Goal: Task Accomplishment & Management: Use online tool/utility

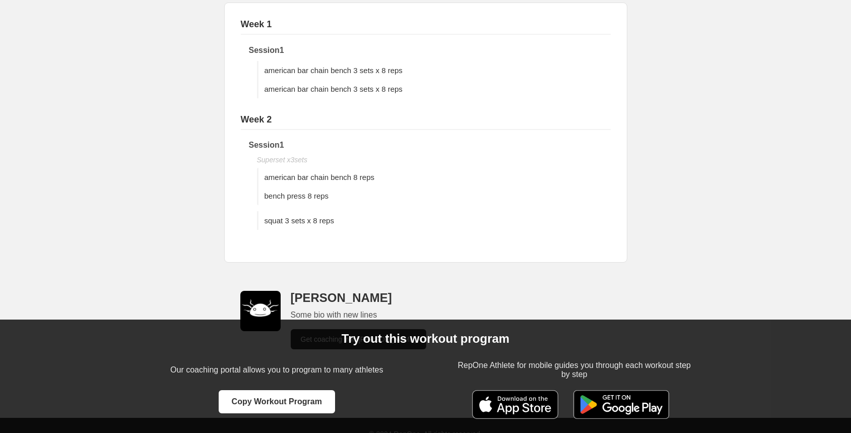
scroll to position [180, 0]
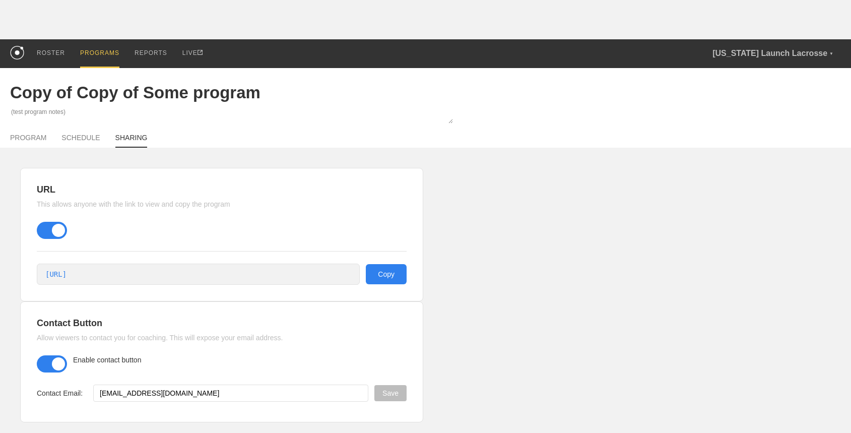
click at [108, 54] on div "PROGRAMS" at bounding box center [99, 53] width 39 height 29
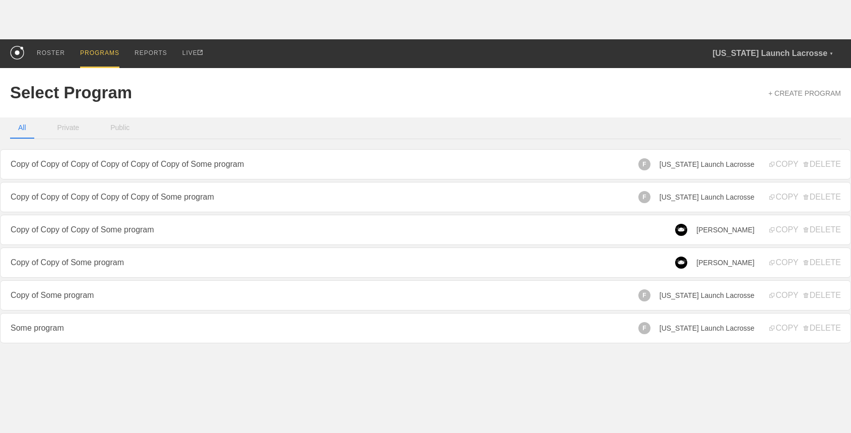
click at [710, 198] on span "[US_STATE] Launch Lacrosse" at bounding box center [707, 197] width 95 height 8
click at [699, 194] on span "[US_STATE] Launch Lacrosse" at bounding box center [707, 197] width 95 height 8
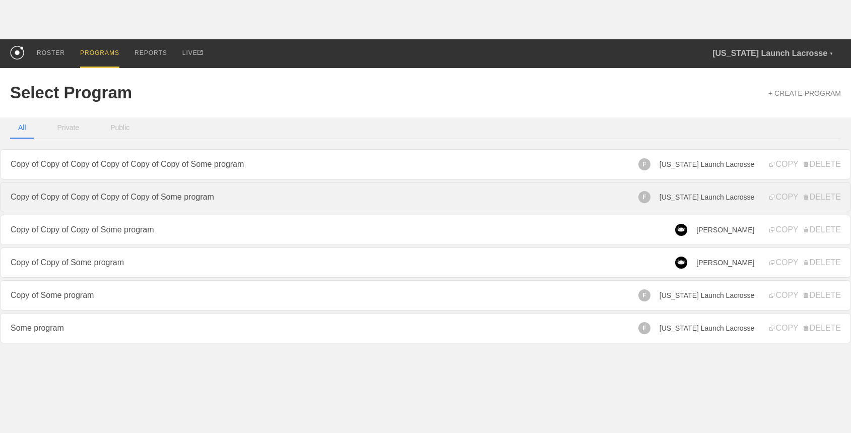
click at [615, 199] on link "Copy of Copy of Copy of Copy of Copy of Some program" at bounding box center [425, 197] width 851 height 30
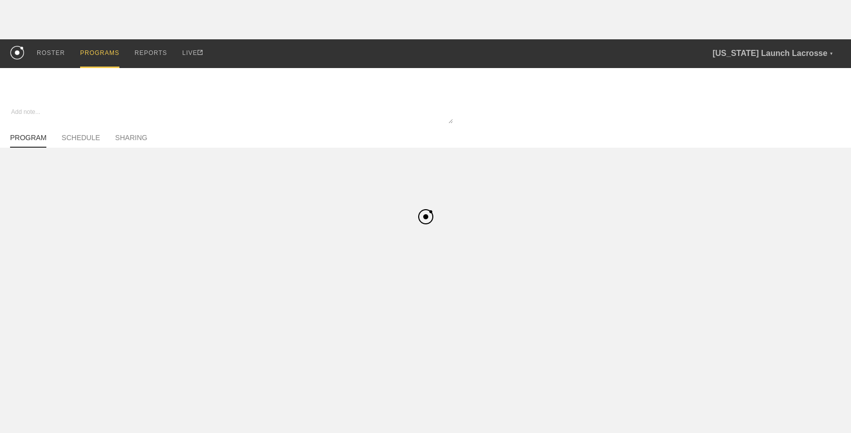
type textarea "x"
type input "Copy of Copy of Copy of Copy of Copy of Some program"
type textarea "(test program notes)"
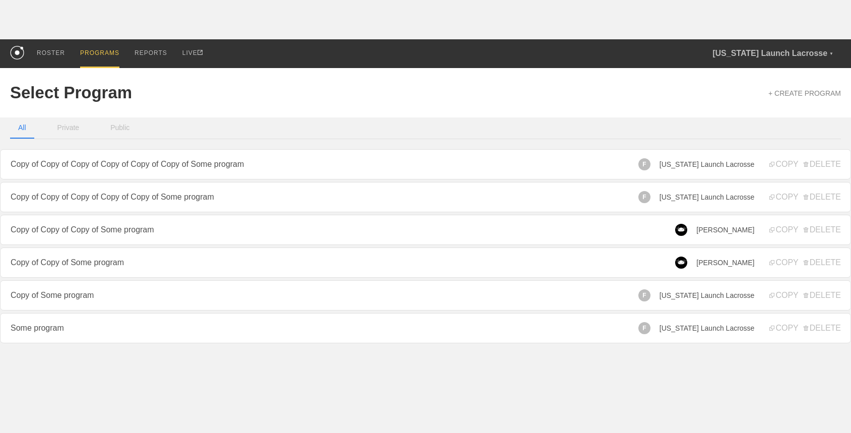
click at [651, 199] on div "F" at bounding box center [645, 197] width 12 height 12
click at [674, 198] on div "F Florida Launch Lacrosse" at bounding box center [697, 197] width 116 height 12
click at [688, 197] on span "[US_STATE] Launch Lacrosse" at bounding box center [707, 197] width 95 height 8
click at [670, 195] on div "F Florida Launch Lacrosse" at bounding box center [697, 197] width 116 height 12
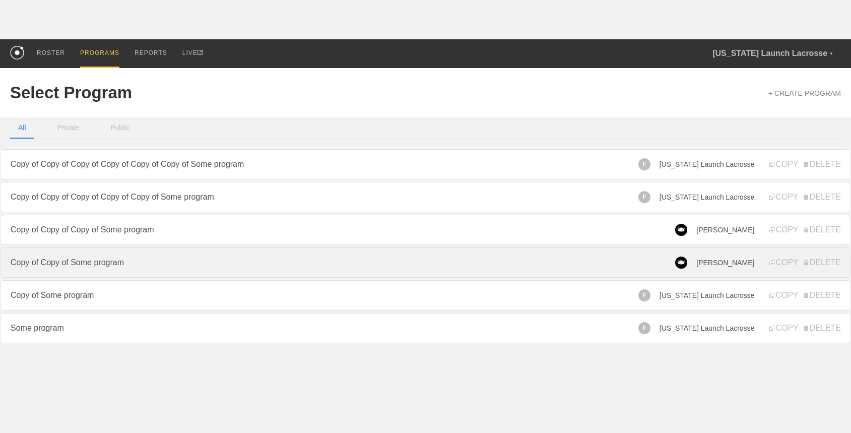
click at [230, 267] on link "Copy of Copy of Some program" at bounding box center [425, 263] width 851 height 30
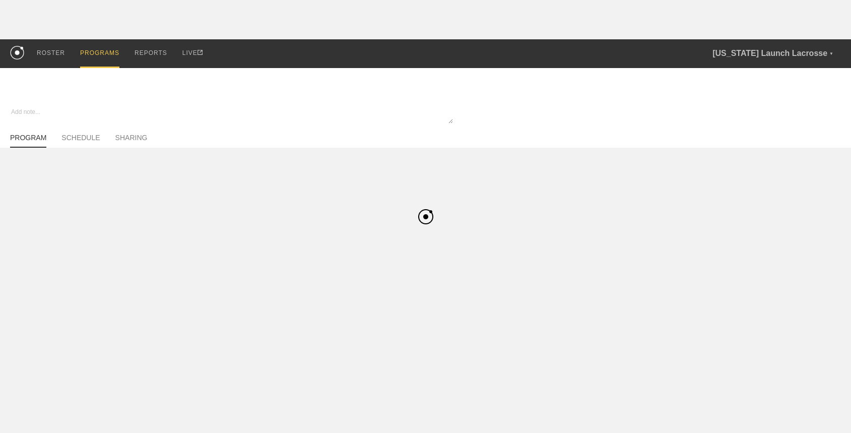
type textarea "x"
type input "Copy of Copy of Some program"
type textarea "(test program notes)"
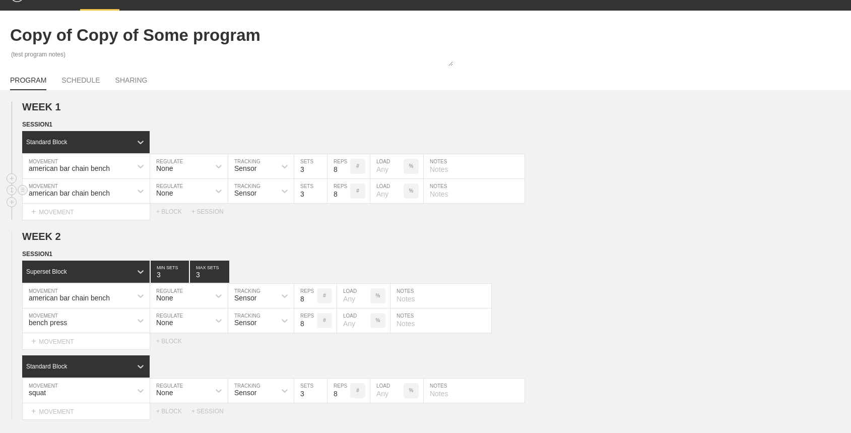
scroll to position [62, 0]
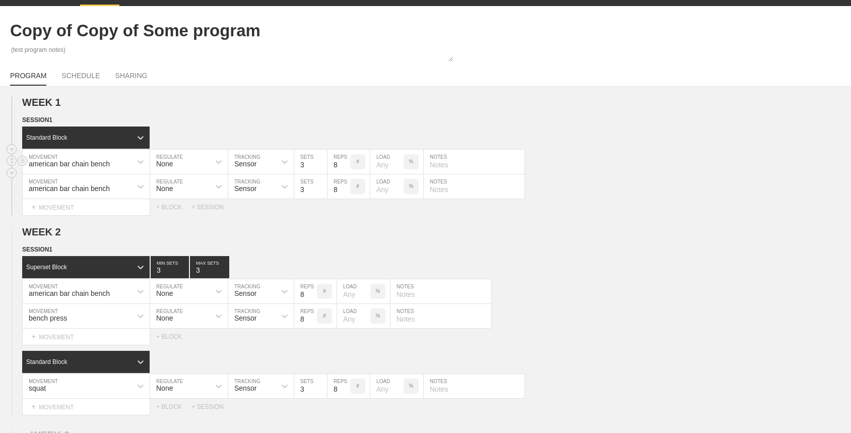
click at [385, 169] on input "number" at bounding box center [387, 162] width 33 height 24
click at [411, 162] on p "%" at bounding box center [411, 162] width 5 height 6
click at [389, 165] on input "number" at bounding box center [387, 162] width 33 height 24
type input "10"
click at [391, 104] on h2 "WEEK 1" at bounding box center [436, 103] width 829 height 12
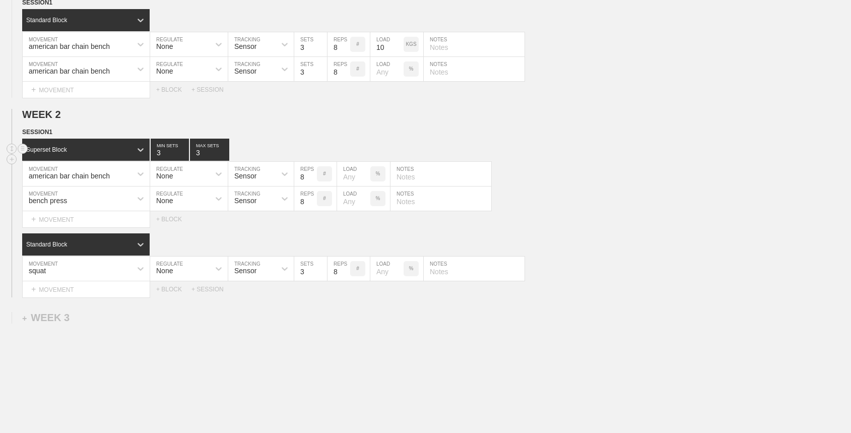
scroll to position [202, 0]
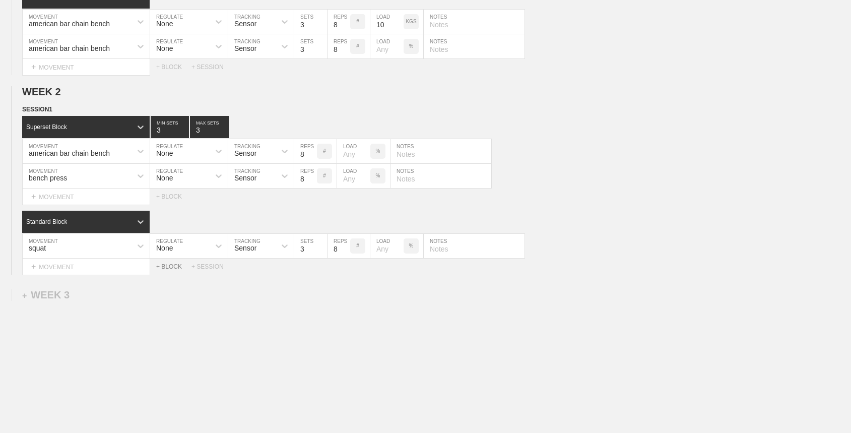
click at [178, 269] on div "+ BLOCK" at bounding box center [173, 266] width 35 height 7
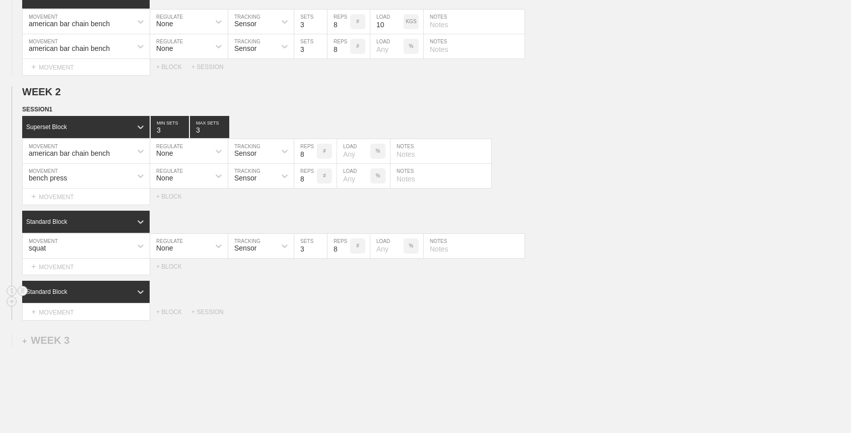
click at [122, 286] on div "Standard Block" at bounding box center [86, 292] width 128 height 22
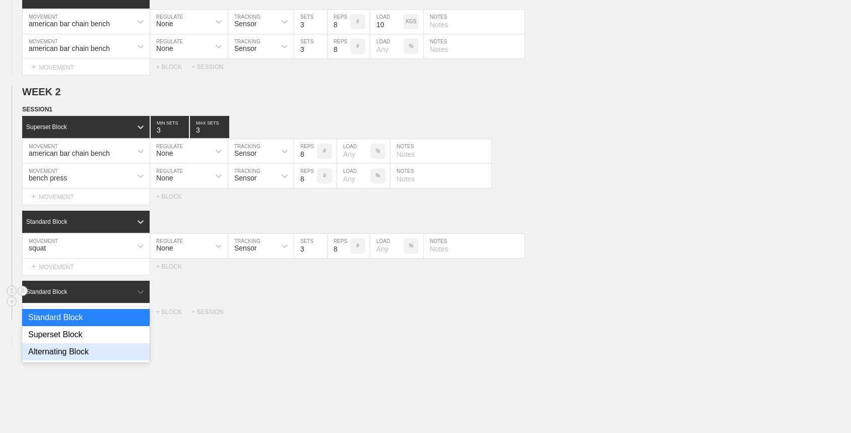
click at [96, 352] on div "Alternating Block" at bounding box center [86, 351] width 128 height 17
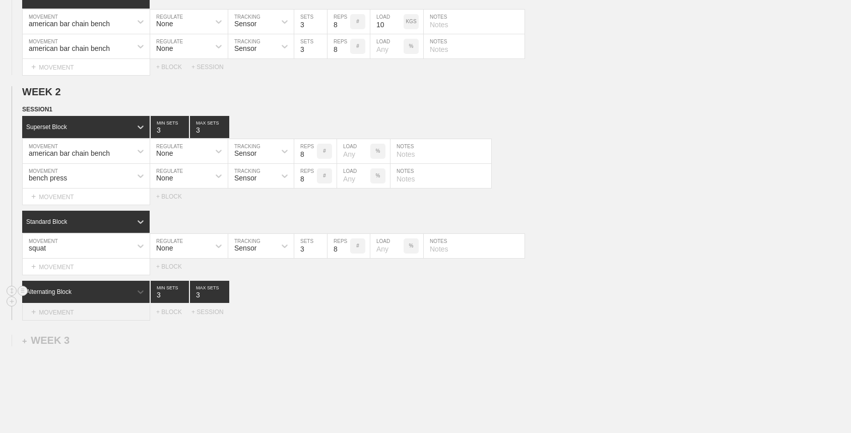
click at [86, 316] on div "+ MOVEMENT" at bounding box center [86, 312] width 128 height 17
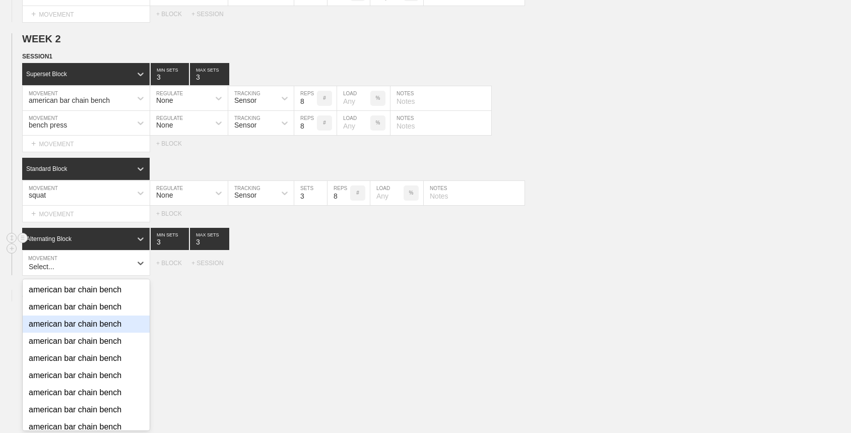
scroll to position [256, 0]
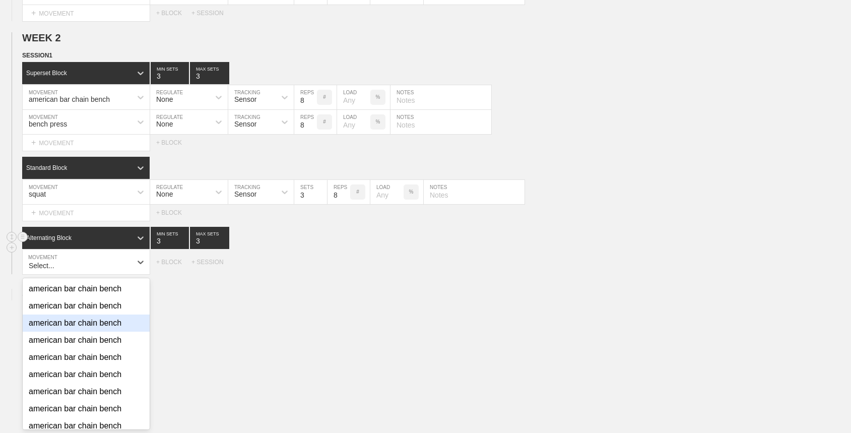
click at [85, 317] on div "american bar chain bench" at bounding box center [86, 323] width 127 height 17
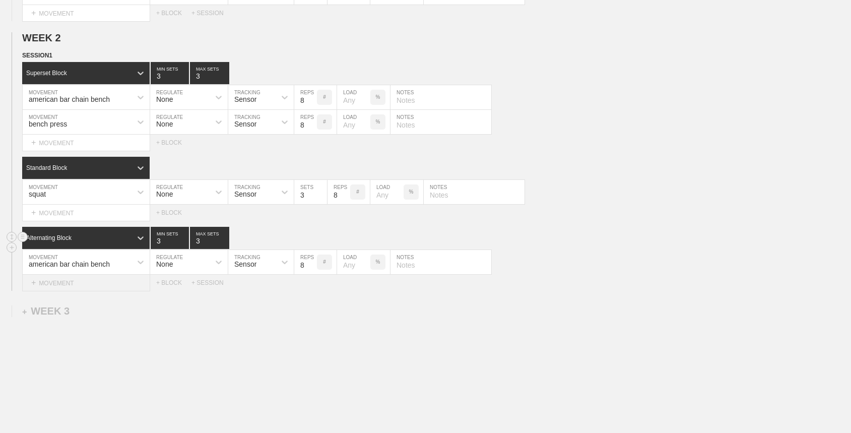
scroll to position [281, 0]
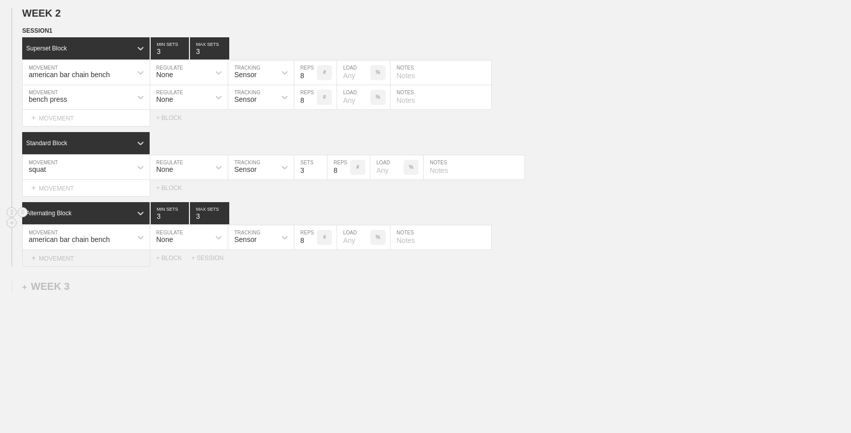
click at [80, 267] on div "Select..." at bounding box center [86, 258] width 128 height 17
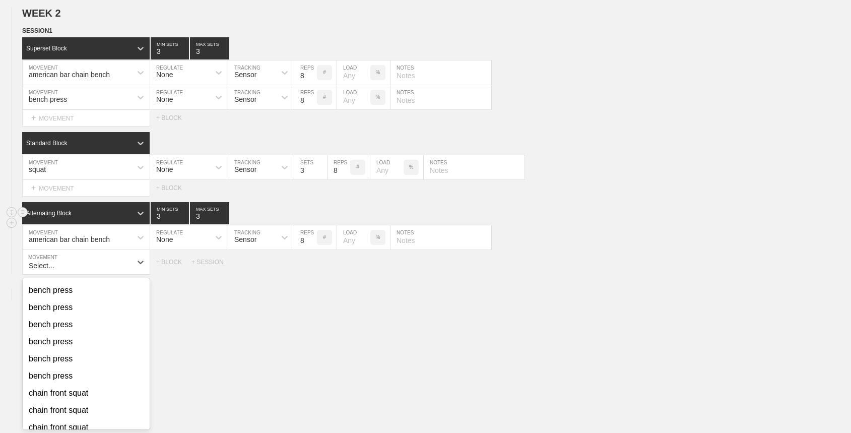
scroll to position [228, 0]
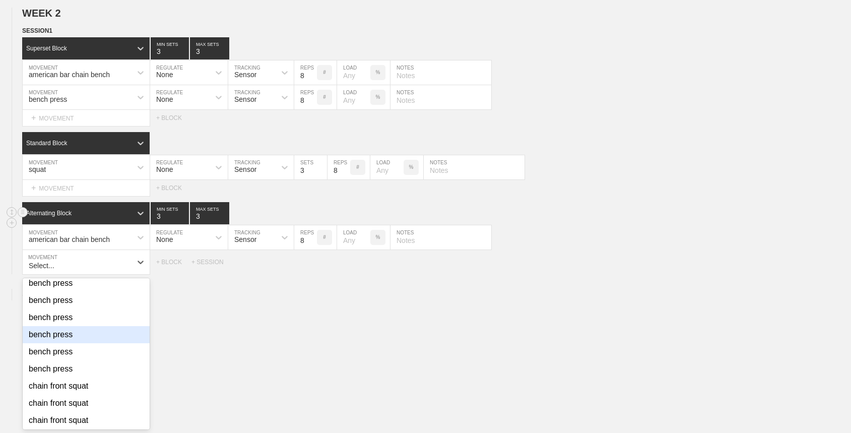
click at [84, 330] on div "bench press" at bounding box center [86, 334] width 127 height 17
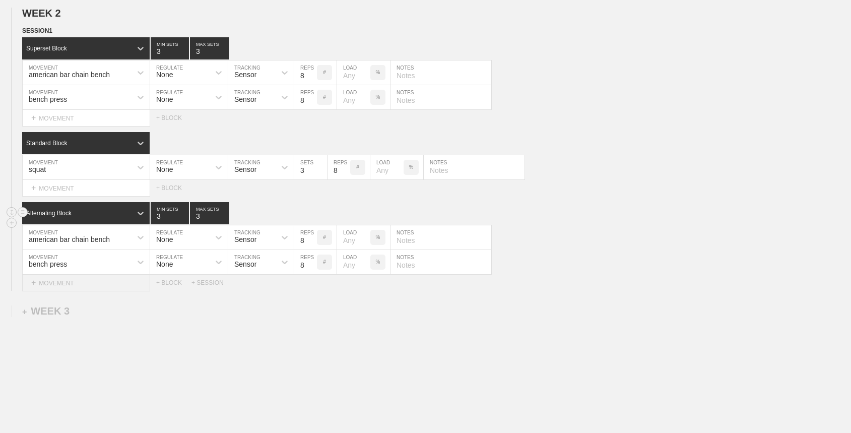
click at [78, 278] on div "+ MOVEMENT" at bounding box center [86, 283] width 128 height 17
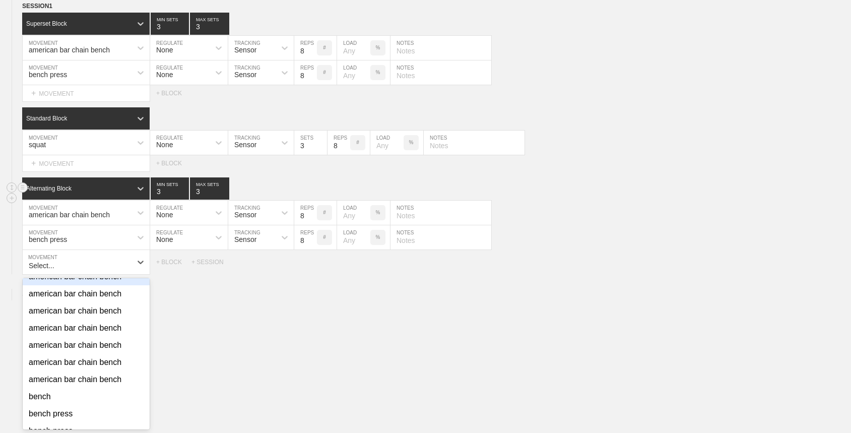
scroll to position [104, 0]
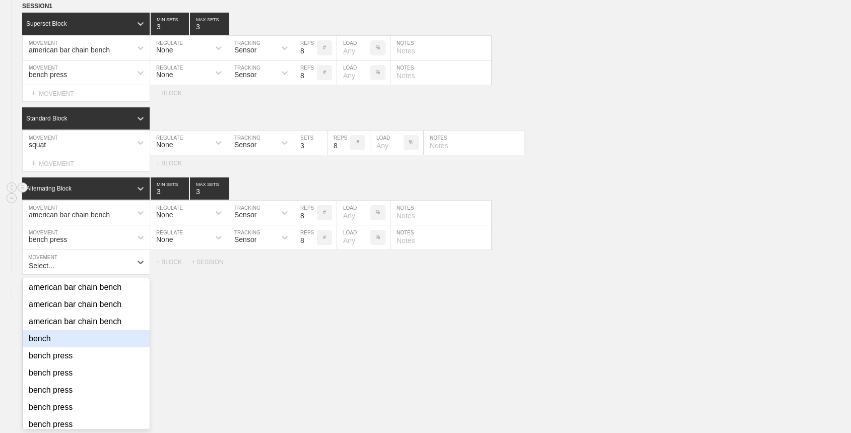
click at [72, 343] on div "bench" at bounding box center [86, 338] width 127 height 17
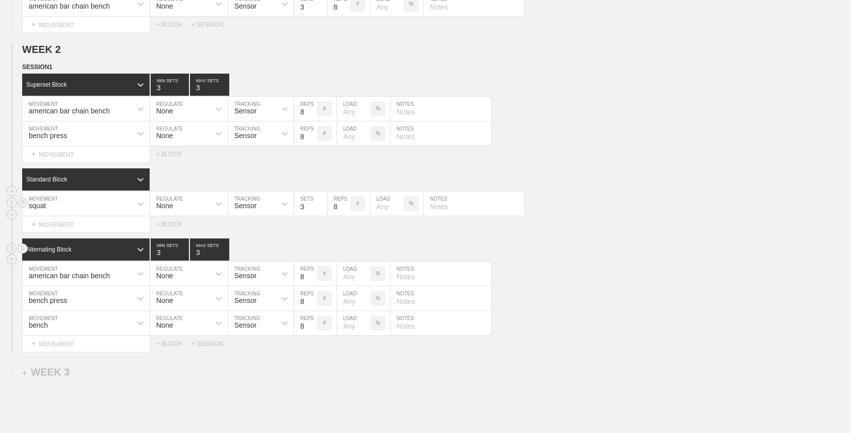
scroll to position [237, 0]
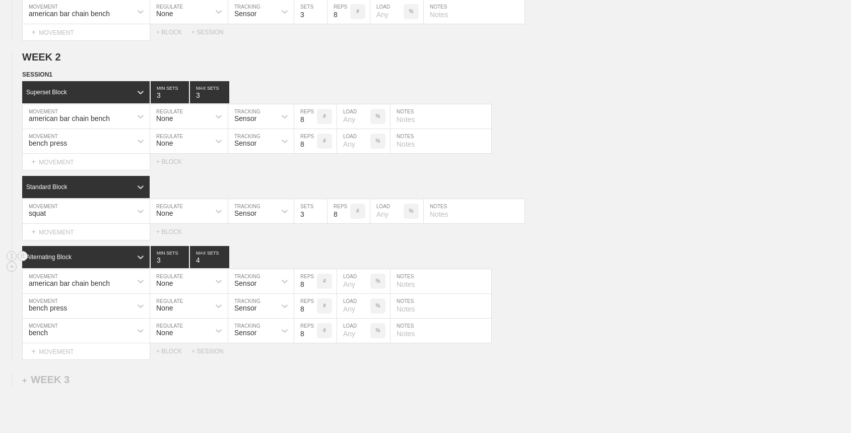
click at [224, 257] on input "4" at bounding box center [209, 257] width 39 height 22
click at [224, 261] on input "3" at bounding box center [209, 257] width 39 height 22
click at [224, 261] on input "2" at bounding box center [209, 257] width 39 height 22
click at [224, 258] on input "3" at bounding box center [209, 257] width 39 height 22
type input "4"
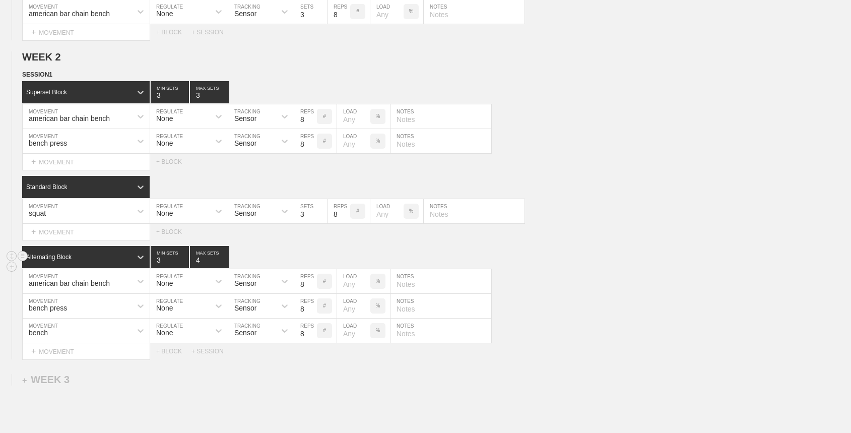
click at [224, 258] on input "4" at bounding box center [209, 257] width 39 height 22
click at [264, 256] on div "Alternating Block 3 MIN SETS 4 MAX SETS" at bounding box center [436, 257] width 829 height 22
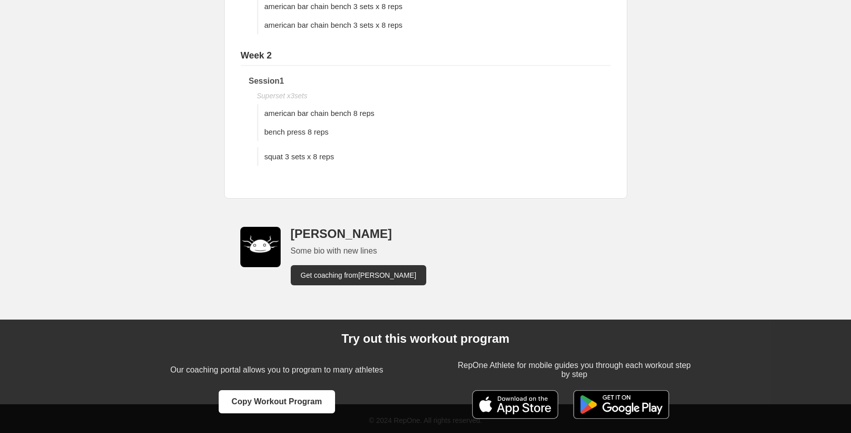
scroll to position [230, 0]
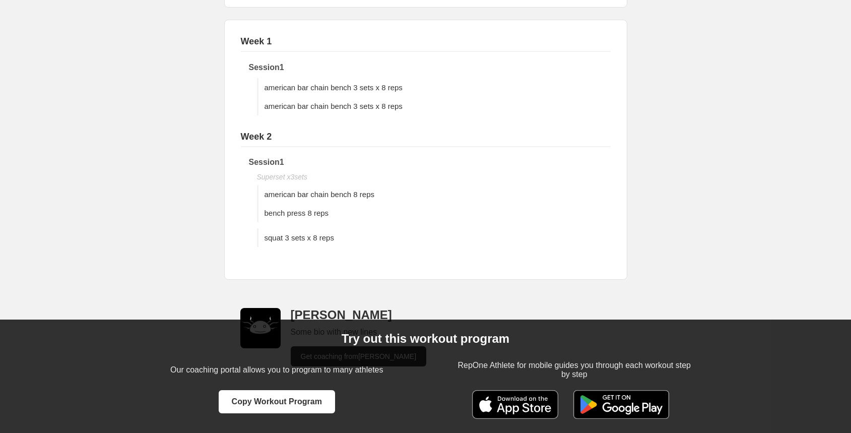
scroll to position [230, 0]
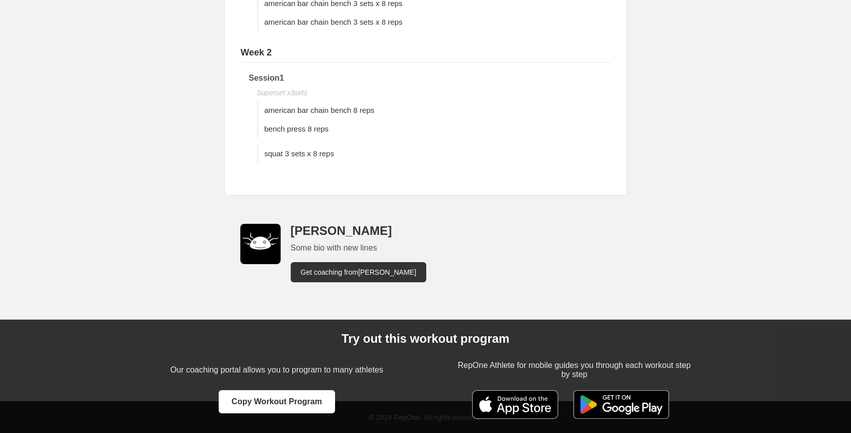
scroll to position [230, 0]
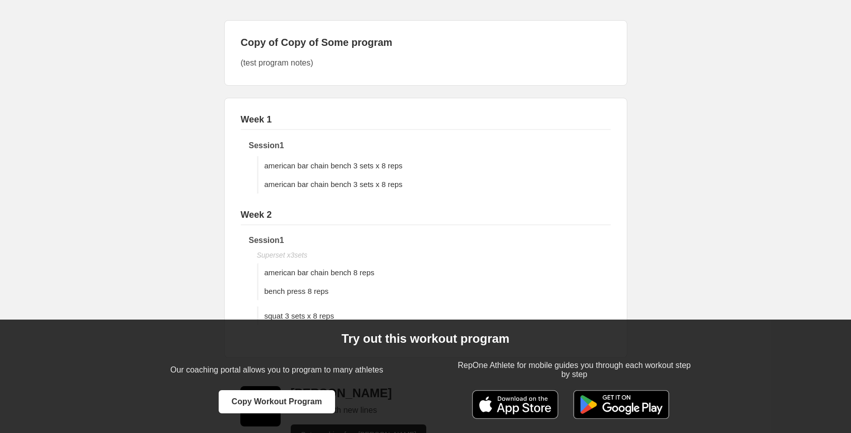
scroll to position [230, 0]
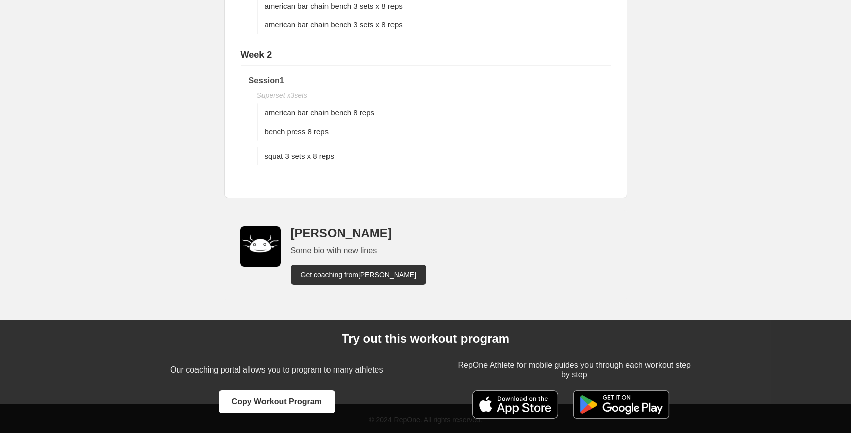
scroll to position [262, 0]
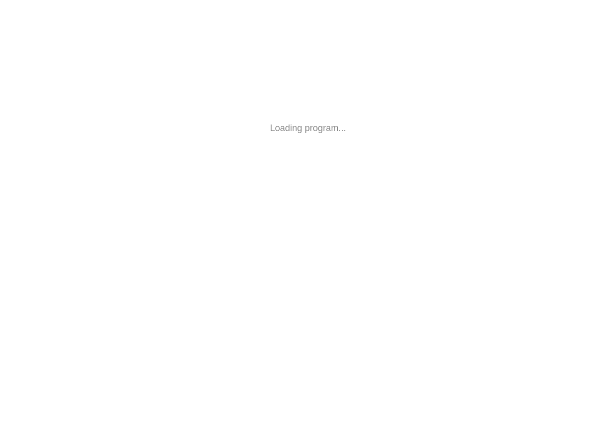
scroll to position [168, 0]
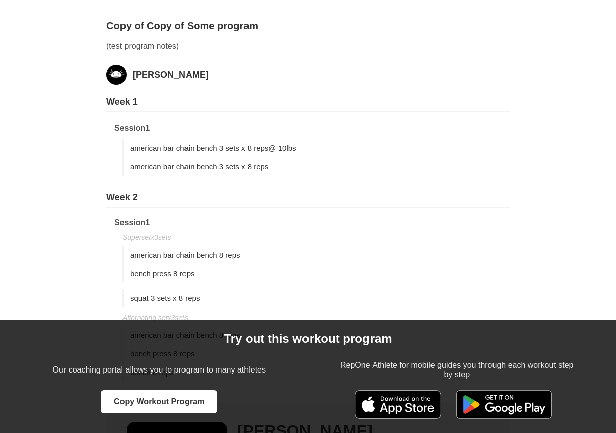
scroll to position [168, 0]
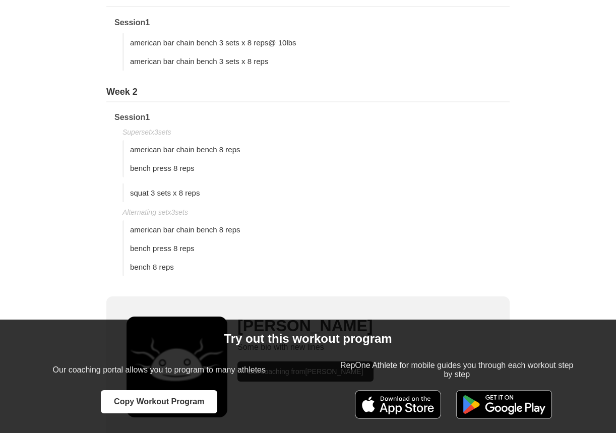
click at [170, 204] on div "Session 1 Superset x 3 sets american bar chain bench 8 reps bench press 8 reps …" at bounding box center [311, 194] width 395 height 163
click at [170, 211] on div "Alternating set x 3 sets" at bounding box center [315, 212] width 387 height 8
copy div "Alternating set x 3 sets"
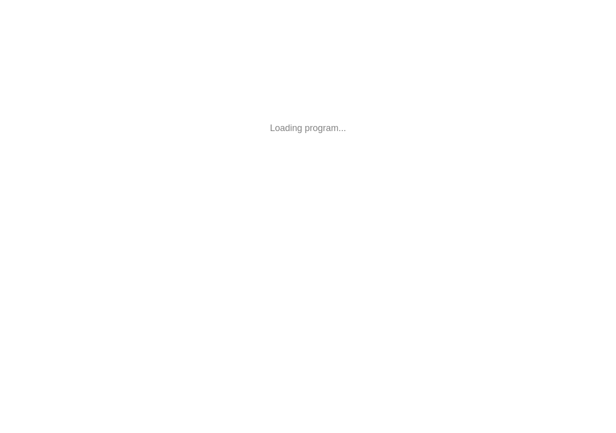
scroll to position [163, 0]
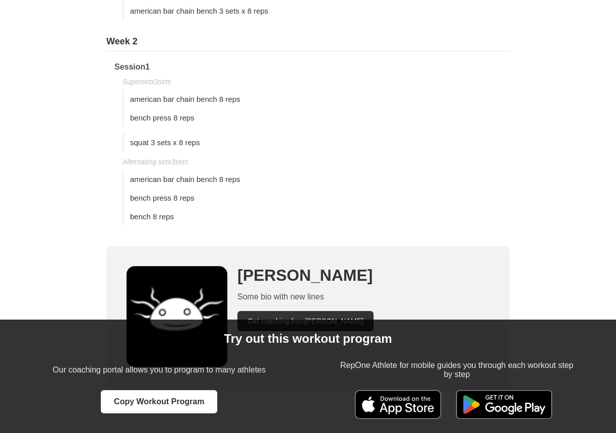
scroll to position [247, 0]
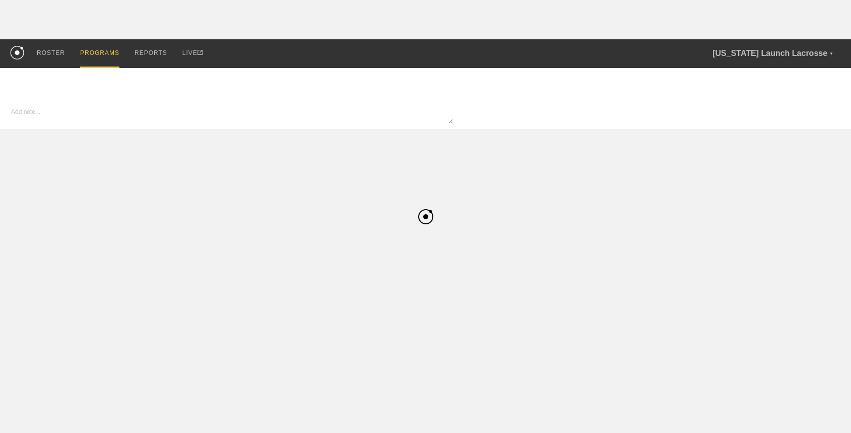
type input "Copy of Copy of Some program"
type textarea "x"
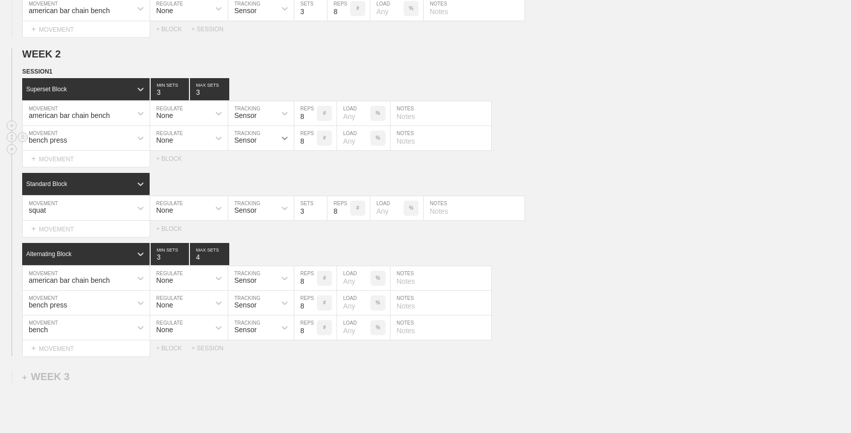
scroll to position [258, 0]
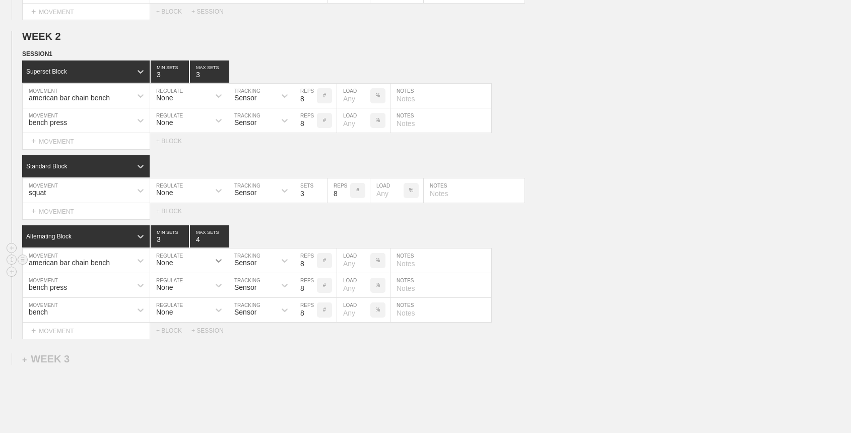
click at [222, 256] on icon at bounding box center [219, 261] width 10 height 10
click at [203, 300] on div "Load" at bounding box center [189, 304] width 78 height 17
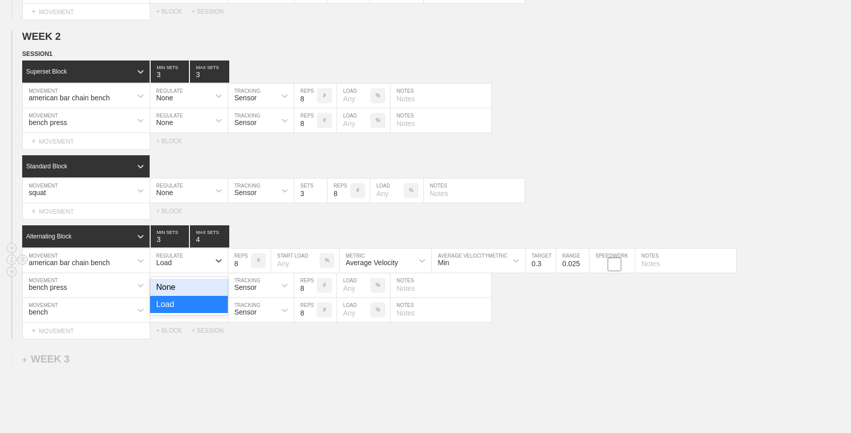
click at [205, 261] on div "Load" at bounding box center [179, 260] width 59 height 17
click at [200, 286] on div "None" at bounding box center [189, 287] width 78 height 17
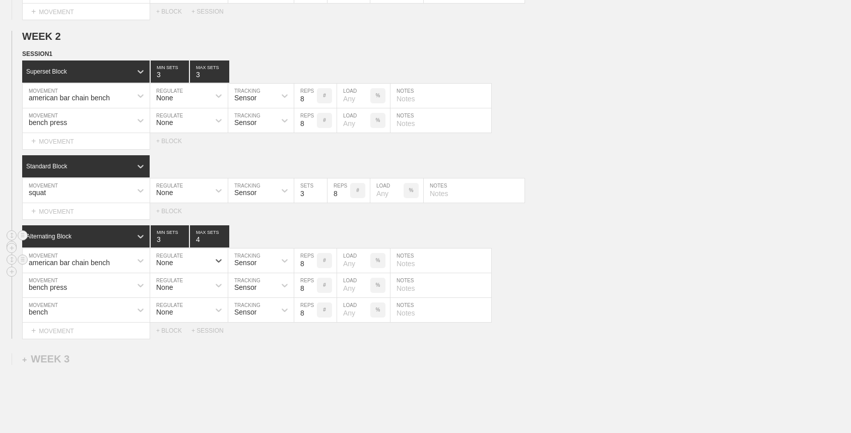
click at [318, 225] on div "Alternating Block 3 MIN SETS 4 MAX SETS" at bounding box center [436, 236] width 829 height 22
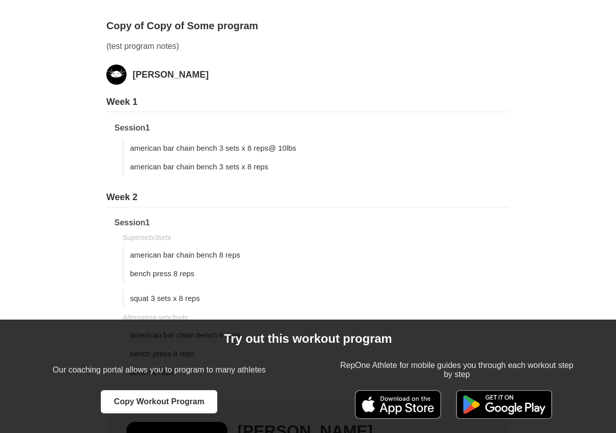
scroll to position [184, 0]
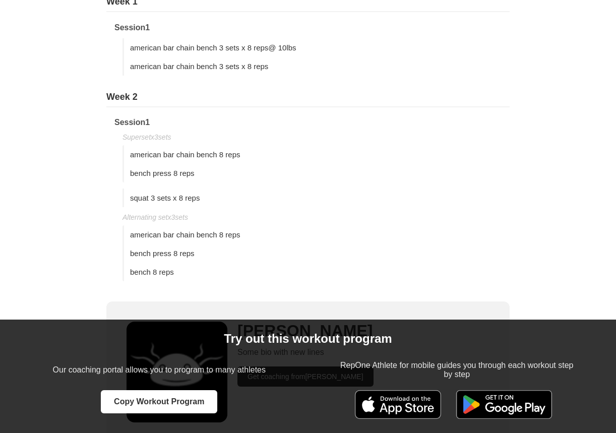
scroll to position [182, 0]
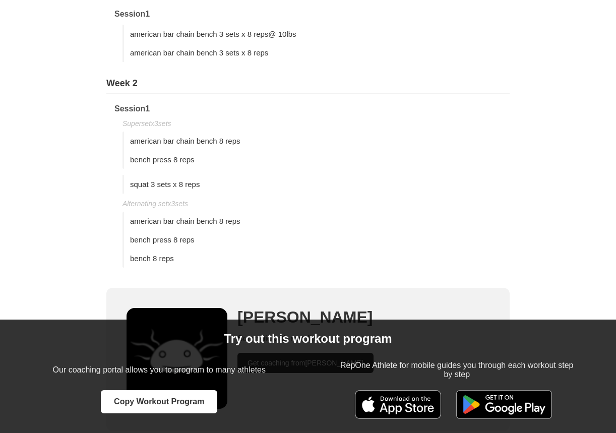
click at [171, 202] on div "Alternating set x 3 sets" at bounding box center [315, 204] width 387 height 8
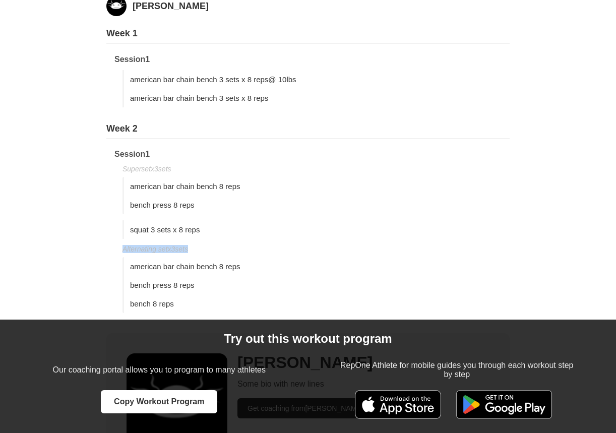
scroll to position [140, 0]
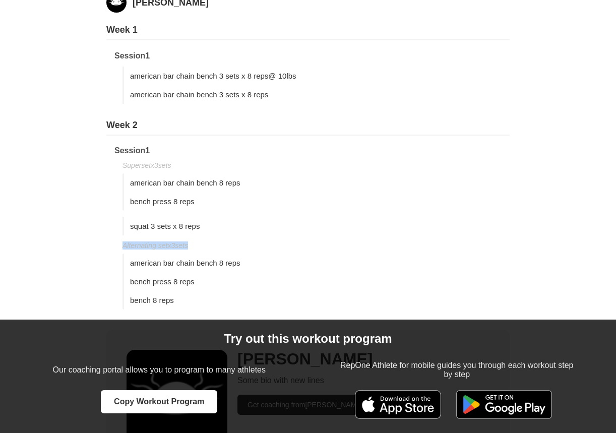
copy div "Alternating set x 3 sets"
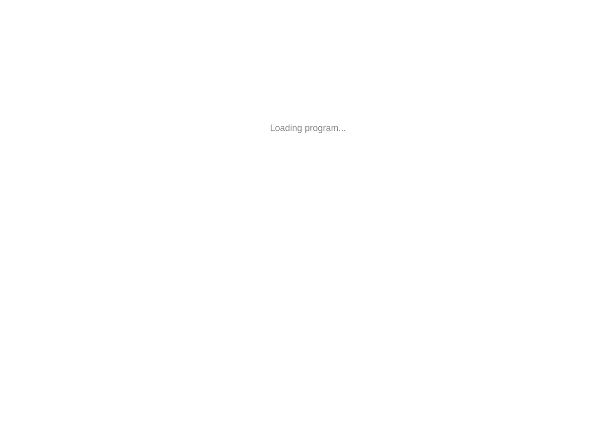
scroll to position [140, 0]
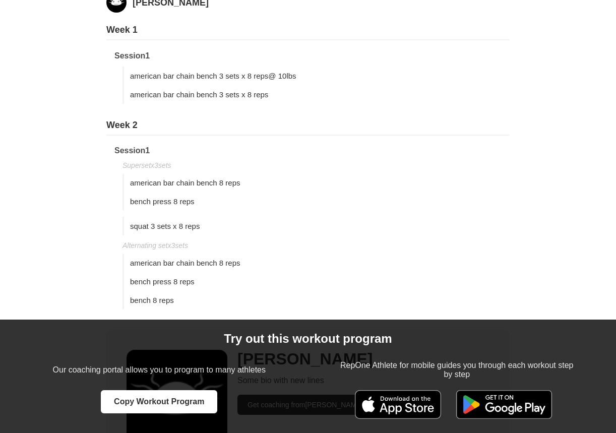
click at [578, 261] on div "Copy of Copy of Some program (test program notes) [PERSON_NAME] Week 1 Session …" at bounding box center [308, 272] width 616 height 688
click at [561, 225] on div "Copy of Copy of Some program (test program notes) [PERSON_NAME] Week 1 Session …" at bounding box center [308, 272] width 616 height 688
click at [548, 222] on div "Copy of Copy of Some program (test program notes) Oguz Yildiz Week 1 Session 1 …" at bounding box center [308, 272] width 616 height 688
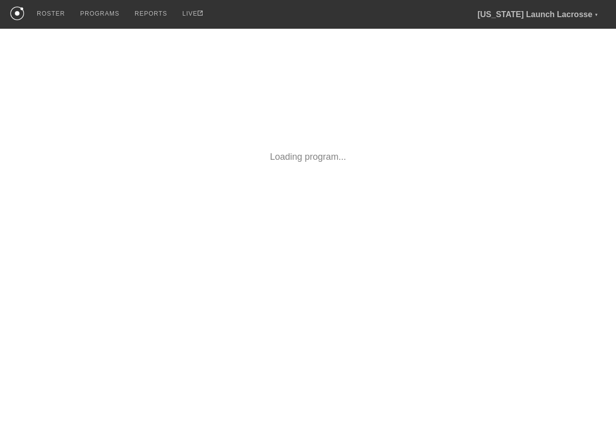
scroll to position [68, 0]
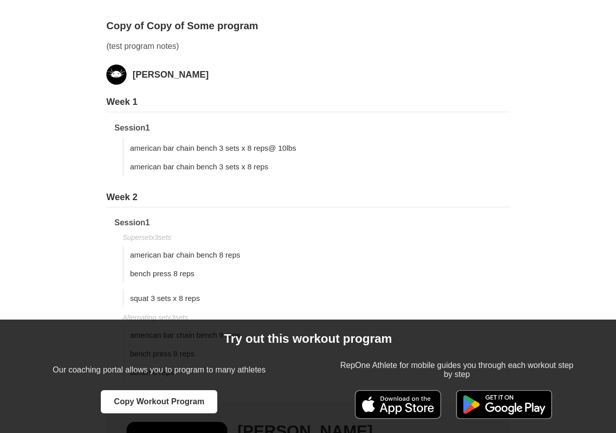
click at [560, 184] on div "Copy of Copy of Some program (test program notes) [PERSON_NAME] Week 1 Session …" at bounding box center [308, 344] width 616 height 688
click at [576, 140] on div "Copy of Copy of Some program (test program notes) [PERSON_NAME] Week 1 Session …" at bounding box center [308, 344] width 616 height 688
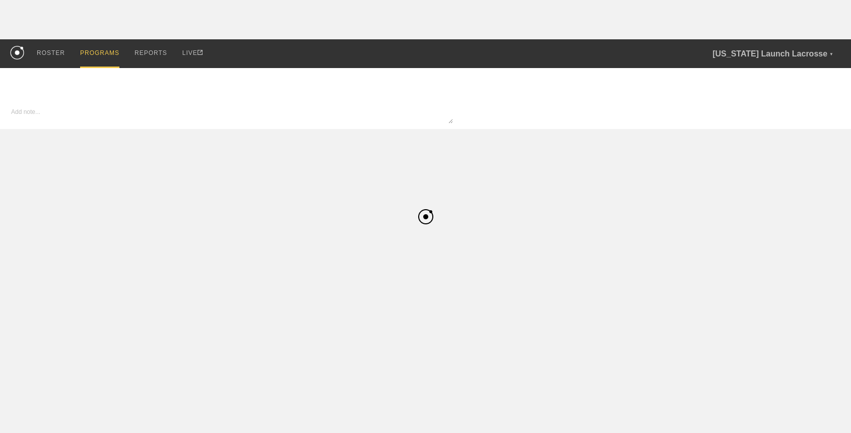
type input "Copy of Copy of Some program"
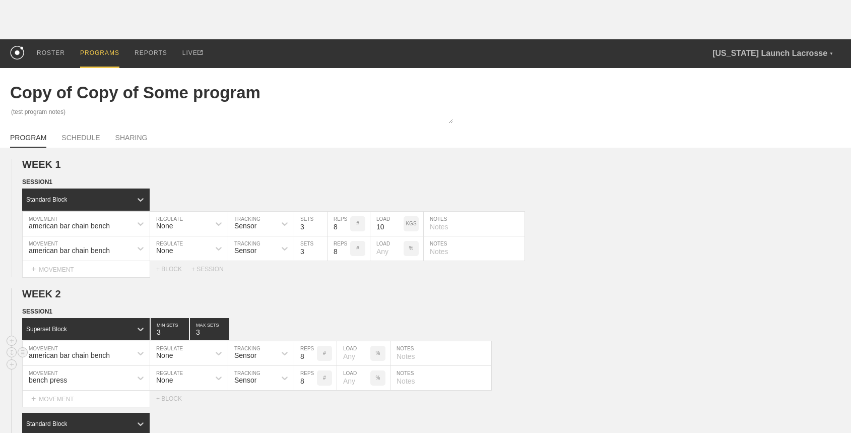
type textarea "x"
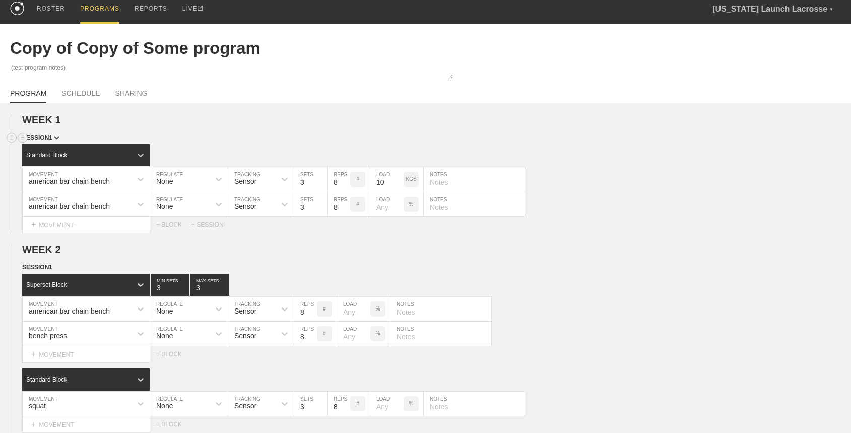
scroll to position [53, 0]
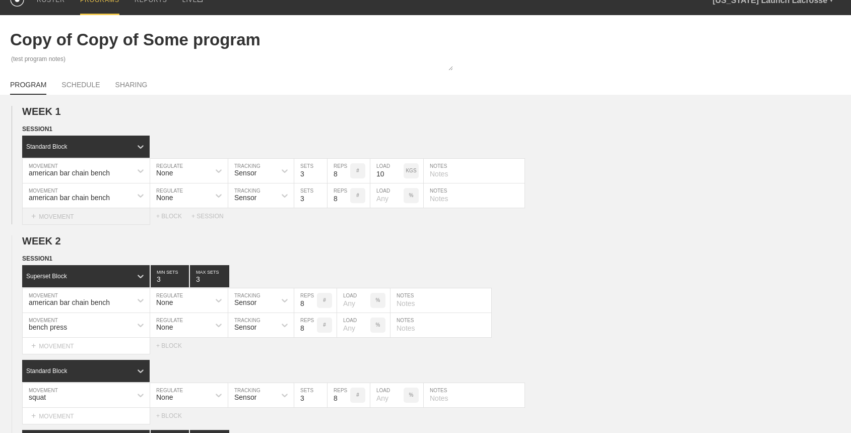
click at [107, 214] on div "+ MOVEMENT" at bounding box center [86, 216] width 128 height 17
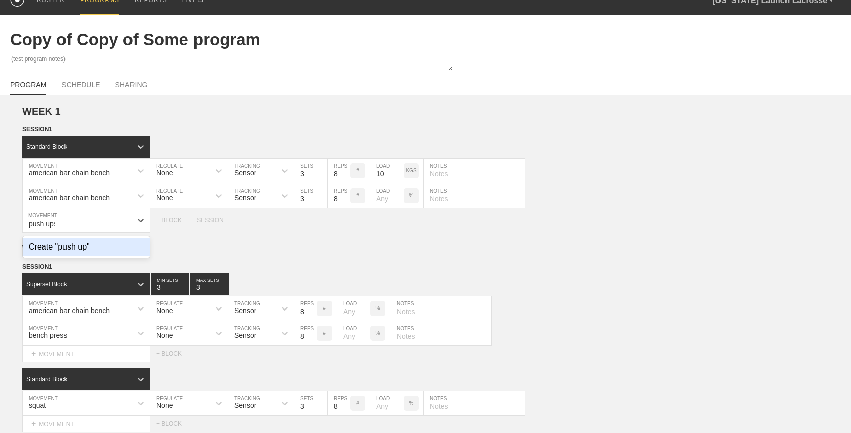
type input "push ups"
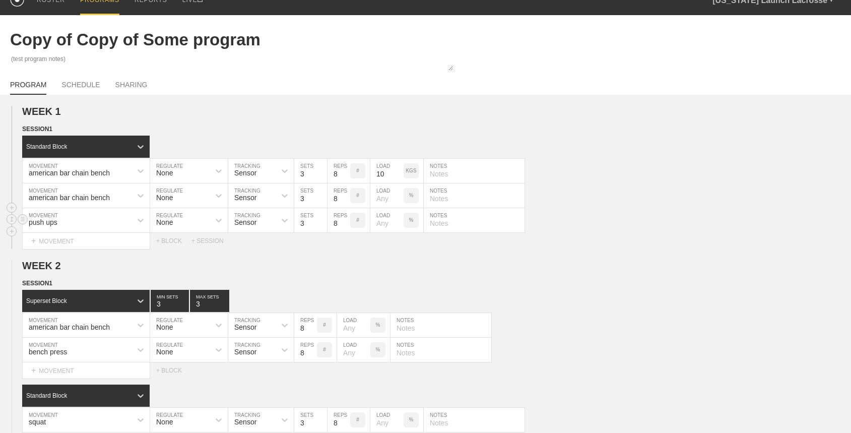
click at [264, 219] on div "Sensor" at bounding box center [251, 220] width 47 height 17
click at [257, 262] on div "Manual" at bounding box center [261, 264] width 66 height 17
click at [357, 221] on p "#" at bounding box center [357, 220] width 3 height 6
click at [360, 225] on p "AM RAP" at bounding box center [357, 220] width 15 height 11
click at [360, 225] on div "#" at bounding box center [357, 220] width 15 height 15
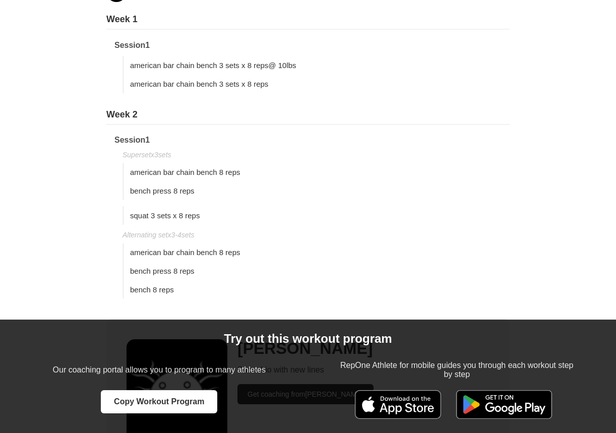
scroll to position [153, 0]
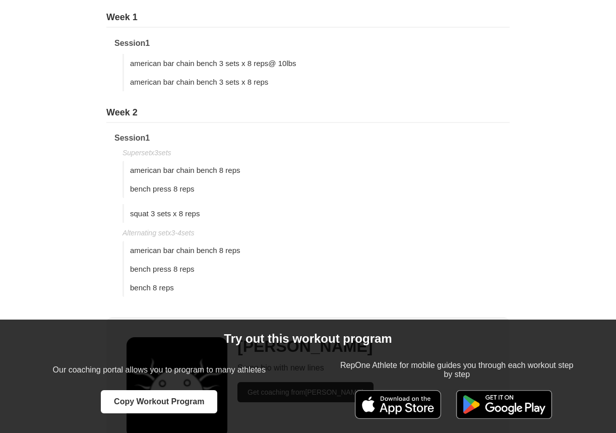
click at [176, 231] on div "Alternating set x 3-4 sets" at bounding box center [315, 233] width 387 height 8
copy div "Alternating set x 3-4 sets"
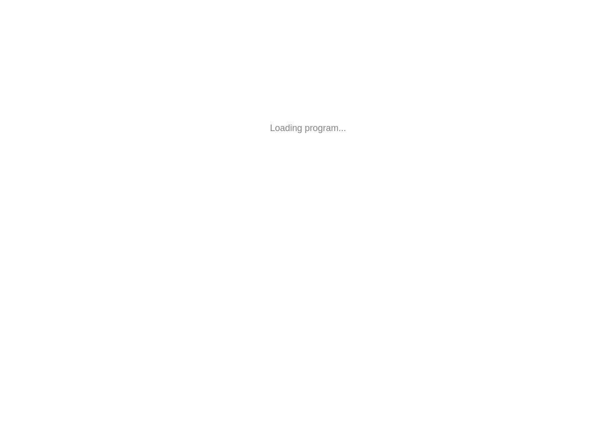
scroll to position [85, 0]
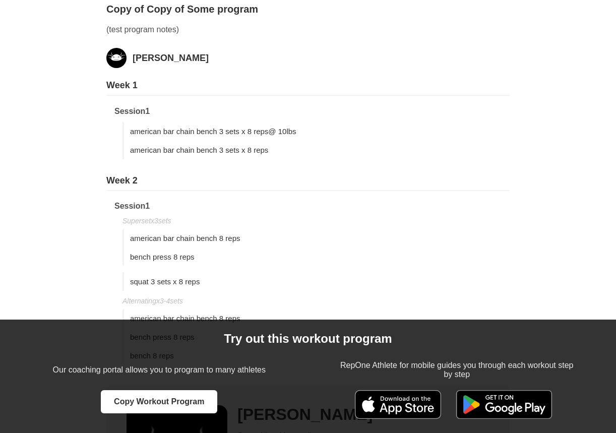
click at [249, 139] on div "american bar chain bench 3 sets x 8 reps @ 10lbs" at bounding box center [315, 131] width 387 height 19
click at [249, 130] on span "american bar chain bench 3 sets x 8 reps @ 10lbs" at bounding box center [213, 131] width 166 height 9
copy span "american bar chain bench 3 sets x 8 reps @ 10lbs"
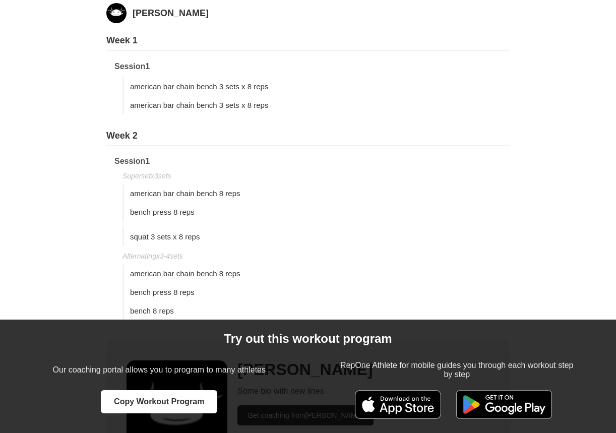
scroll to position [130, 0]
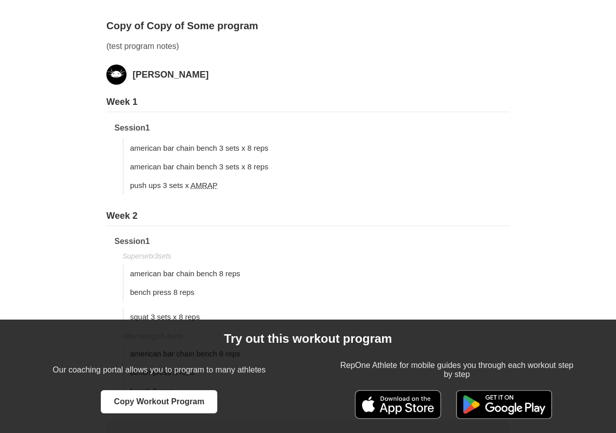
scroll to position [130, 0]
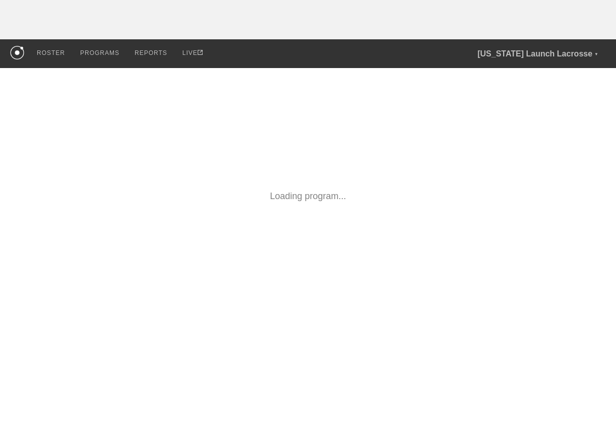
scroll to position [130, 0]
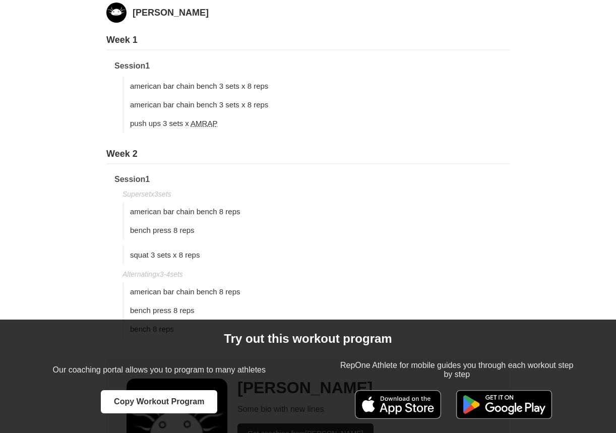
click at [206, 124] on span "AMRAP" at bounding box center [204, 123] width 27 height 9
click at [205, 121] on span "AMRAP" at bounding box center [204, 123] width 27 height 9
click at [200, 123] on span "AMRAP" at bounding box center [204, 123] width 27 height 9
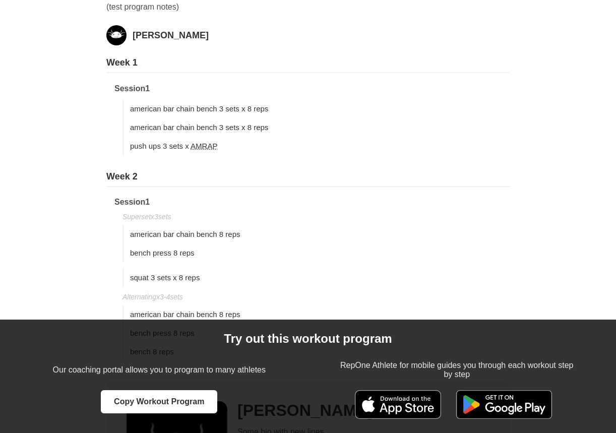
click at [213, 154] on div "push ups 3 sets x AMRAP" at bounding box center [315, 146] width 387 height 19
click at [211, 163] on div "Week 1 Session 1 american bar chain bench 3 sets x 8 reps american bar chain be…" at bounding box center [307, 208] width 403 height 303
click at [202, 143] on span "AMRAP" at bounding box center [204, 146] width 27 height 9
click at [202, 147] on span "AMRAP" at bounding box center [204, 146] width 27 height 9
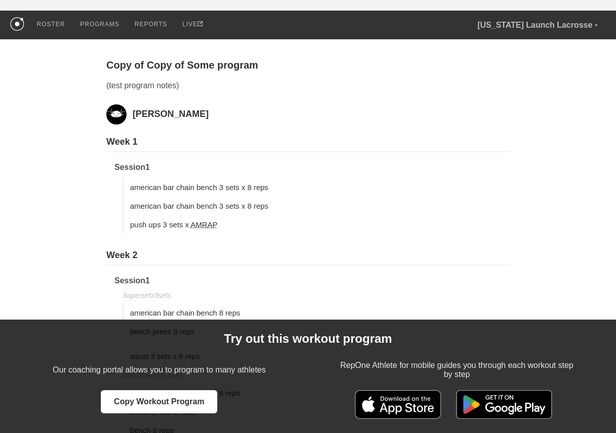
scroll to position [68, 0]
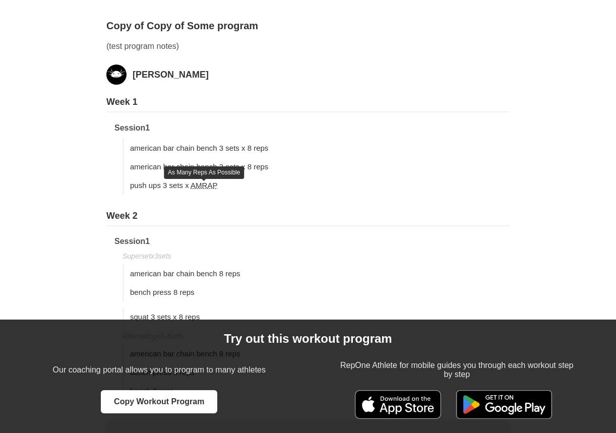
click at [206, 186] on span "AMRAP As Many Reps As Possible" at bounding box center [204, 185] width 27 height 9
click at [205, 188] on span "AMRAP As Many Reps As Possible" at bounding box center [204, 185] width 27 height 9
click at [205, 188] on span "AMRAP" at bounding box center [204, 185] width 27 height 9
click at [205, 188] on span "AMRAP As Many Reps As Possible" at bounding box center [204, 185] width 27 height 9
click at [240, 200] on div "Week 1 Session 1 american bar chain bench 3 sets x 8 reps american bar chain be…" at bounding box center [307, 248] width 403 height 303
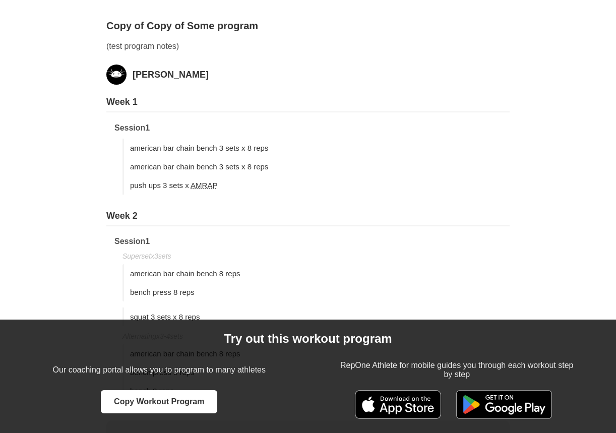
scroll to position [76, 0]
